Goal: Task Accomplishment & Management: Manage account settings

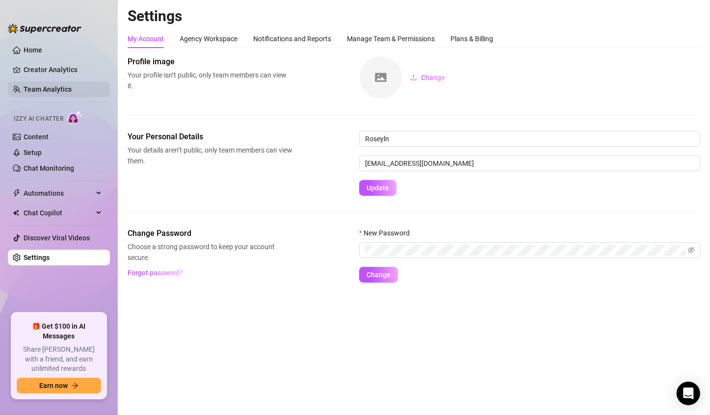
click at [42, 87] on link "Team Analytics" at bounding box center [48, 89] width 48 height 8
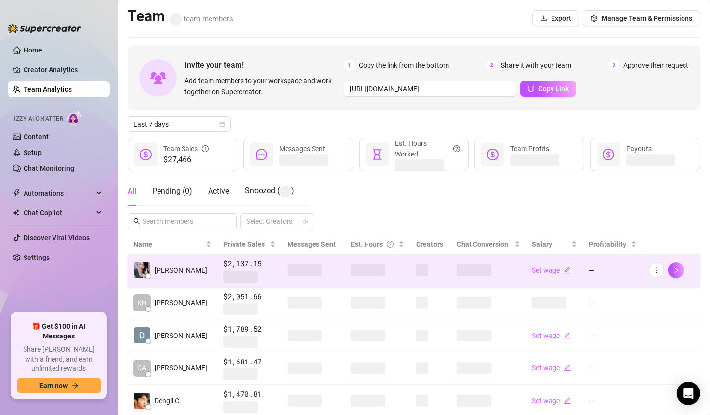
click at [357, 271] on span at bounding box center [368, 271] width 34 height 12
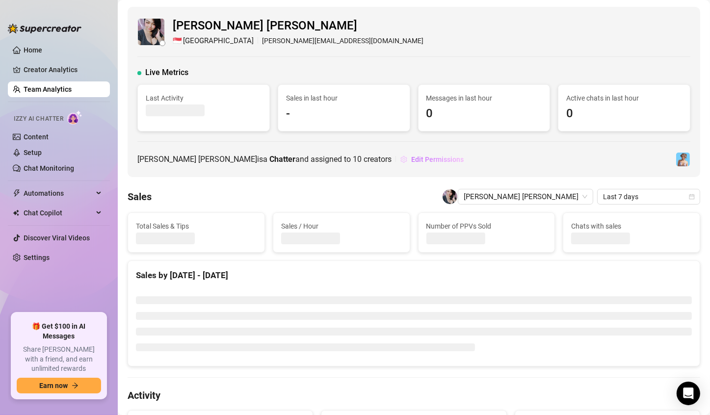
click at [400, 163] on button "Edit Permissions" at bounding box center [432, 160] width 64 height 16
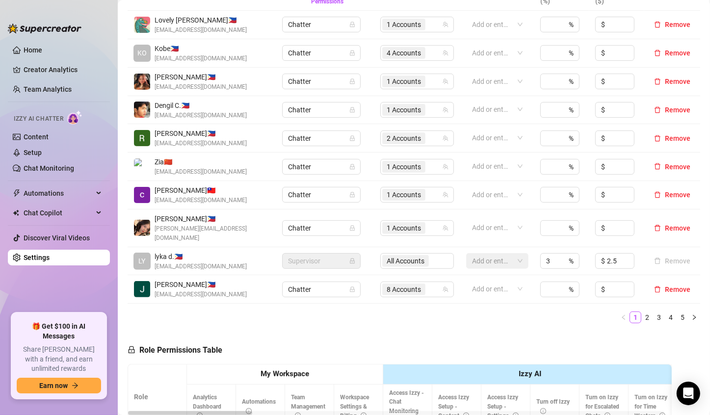
scroll to position [245, 0]
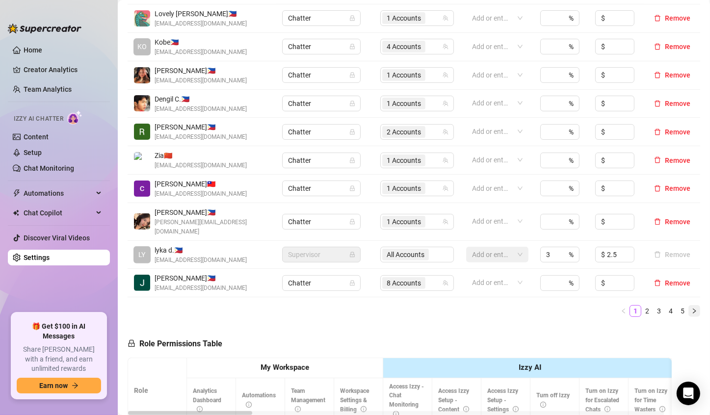
click at [689, 306] on button "button" at bounding box center [695, 311] width 12 height 12
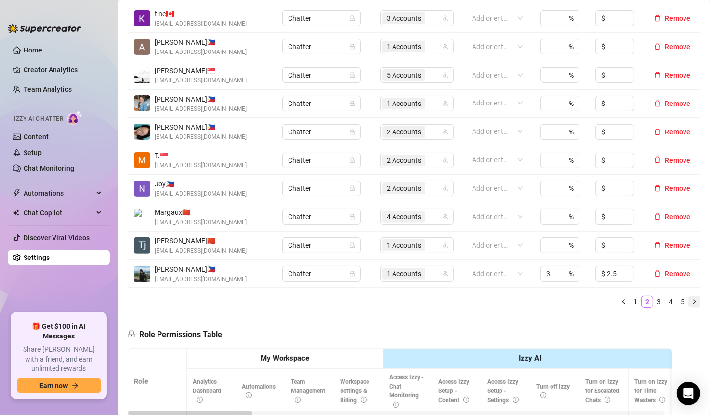
click at [689, 305] on button "button" at bounding box center [695, 302] width 12 height 12
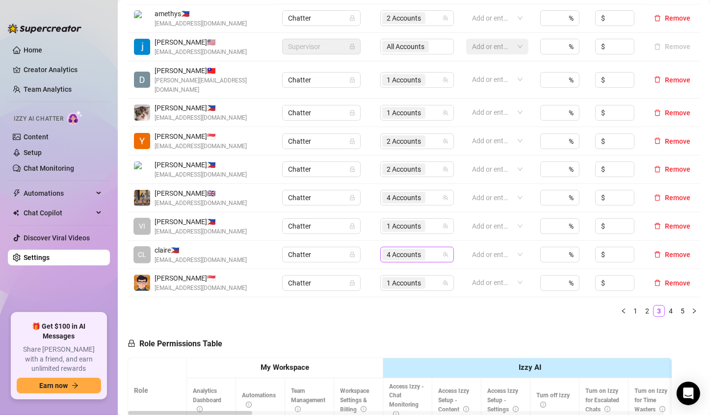
click at [415, 250] on div "4 Accounts" at bounding box center [404, 255] width 45 height 14
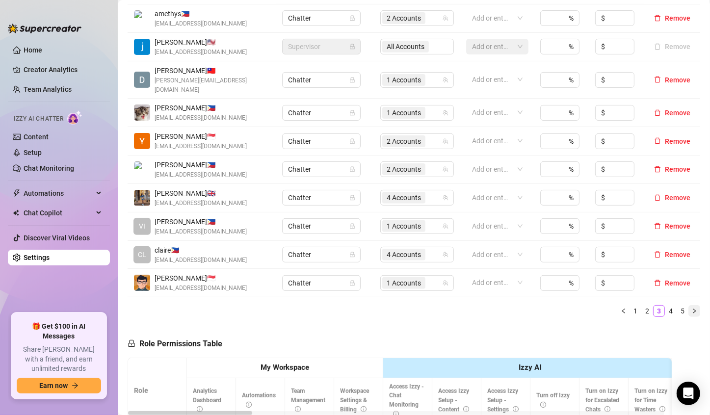
click at [692, 308] on icon "right" at bounding box center [695, 311] width 6 height 6
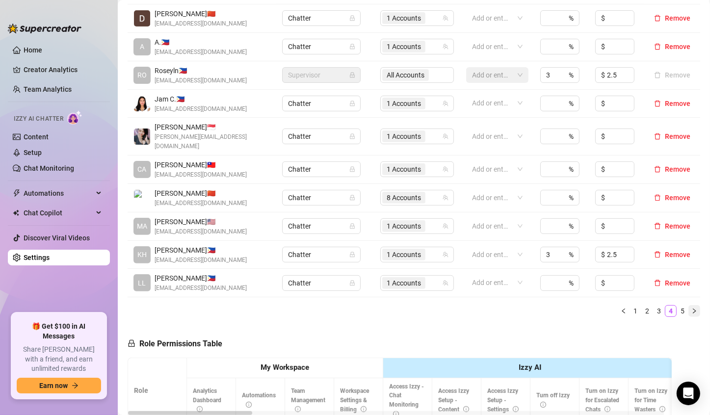
click at [692, 308] on icon "right" at bounding box center [695, 311] width 6 height 6
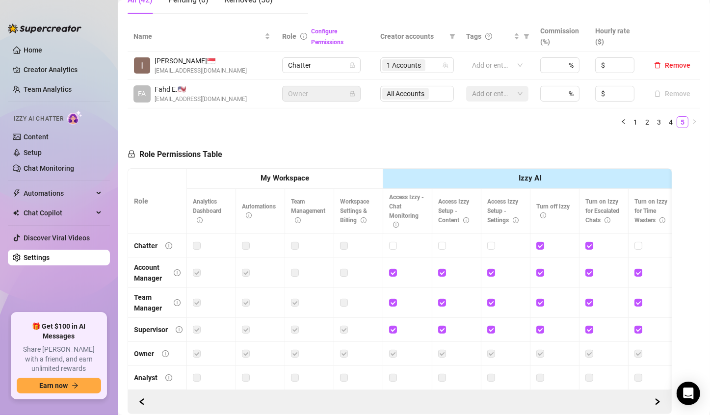
scroll to position [147, 0]
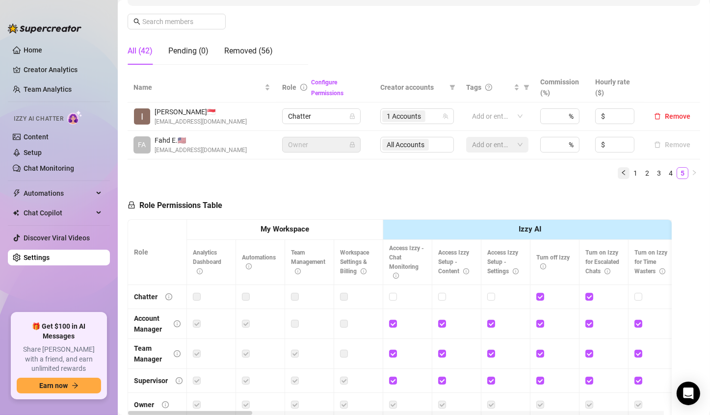
click at [621, 175] on icon "left" at bounding box center [624, 173] width 6 height 6
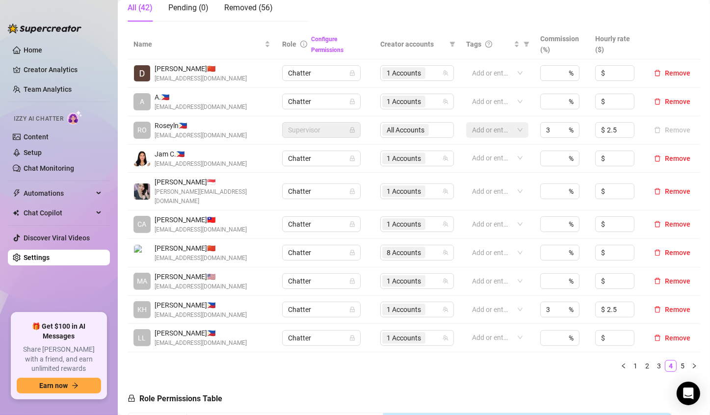
scroll to position [196, 0]
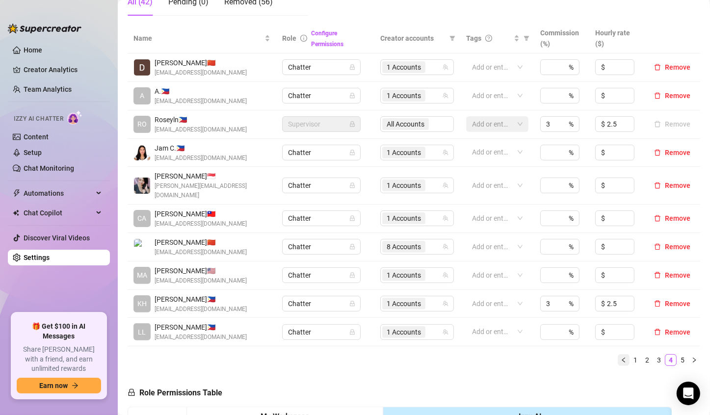
click at [621, 357] on icon "left" at bounding box center [624, 360] width 6 height 6
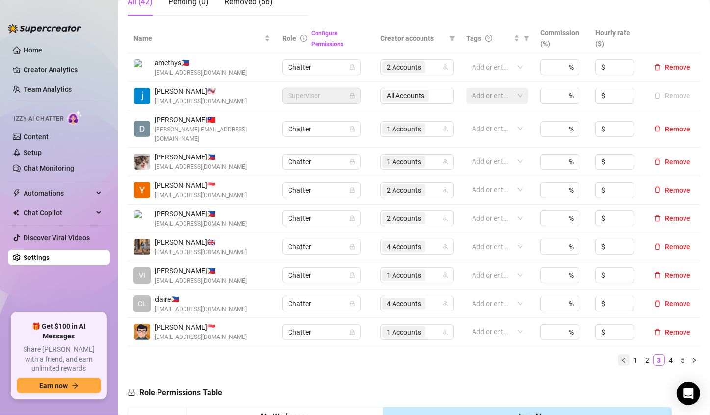
click at [621, 357] on icon "left" at bounding box center [624, 360] width 6 height 6
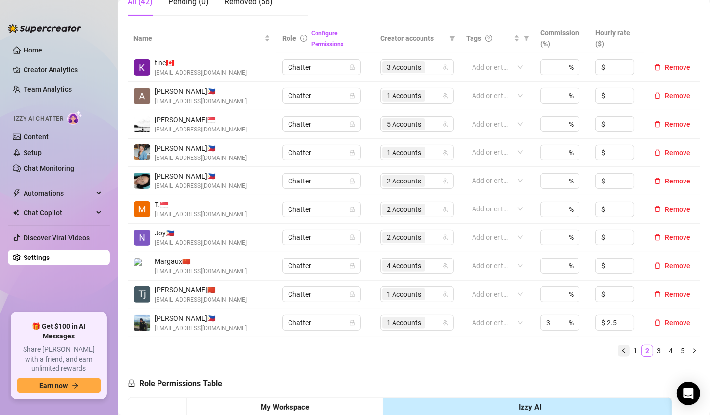
click at [618, 353] on button "button" at bounding box center [624, 351] width 12 height 12
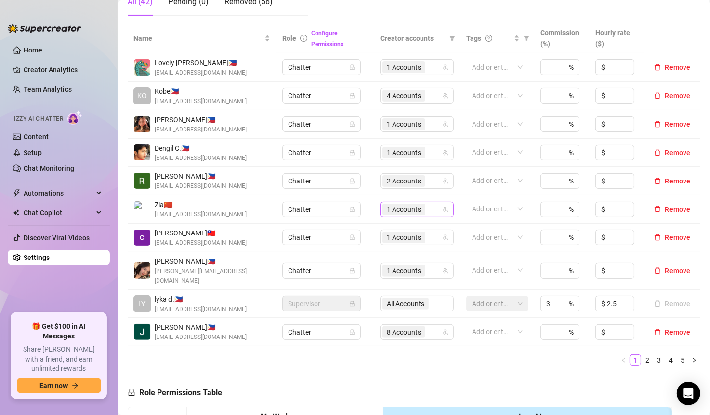
click at [396, 206] on span "1 Accounts" at bounding box center [404, 209] width 34 height 11
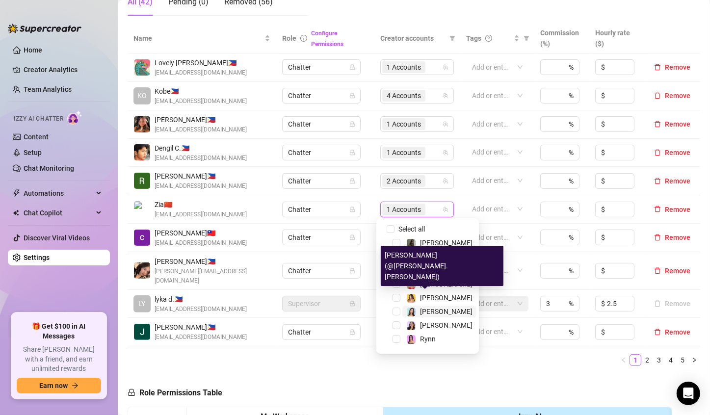
scroll to position [26, 0]
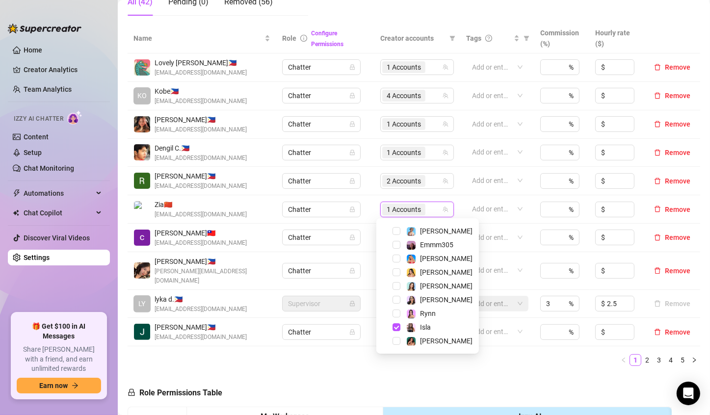
click at [507, 361] on div "Name Role Configure Permissions Creator accounts Tags Commission (%) Hourly rat…" at bounding box center [414, 199] width 573 height 350
